Goal: Find specific page/section: Find specific page/section

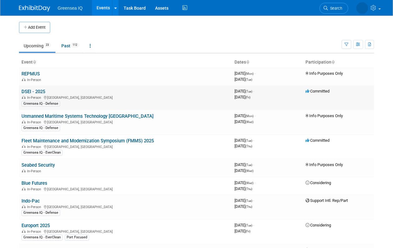
click at [32, 91] on link "DSEI - 2025" at bounding box center [33, 92] width 24 height 6
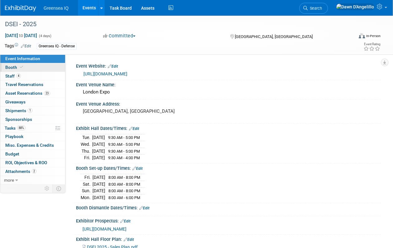
click at [12, 67] on span "Booth" at bounding box center [14, 67] width 19 height 5
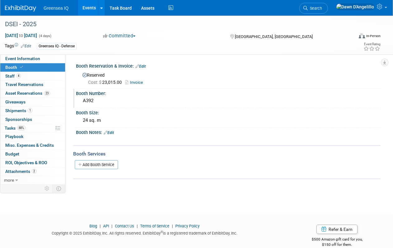
click at [97, 101] on div "A392" at bounding box center [228, 101] width 295 height 10
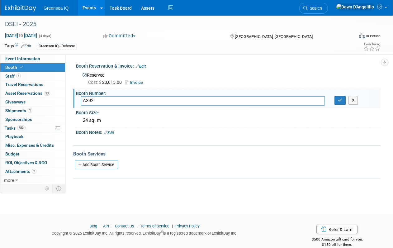
click at [121, 207] on body "Greensea IQ Events Add Event Bulk Upload Events Shareable Event Boards Recently…" at bounding box center [196, 124] width 393 height 248
click at [354, 100] on button "X" at bounding box center [353, 100] width 10 height 9
